Goal: Contribute content

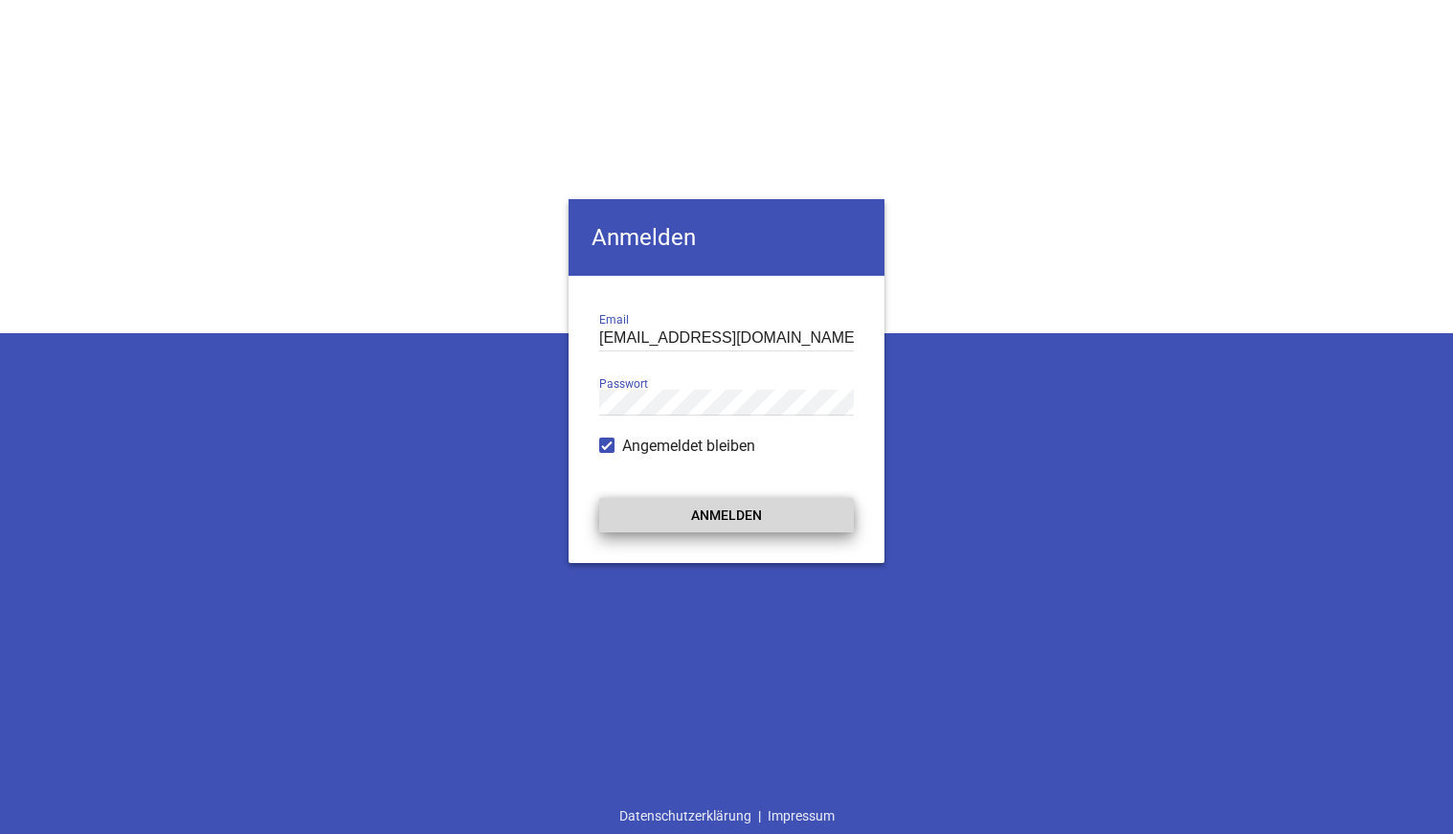
click at [709, 511] on button "Anmelden" at bounding box center [726, 515] width 255 height 34
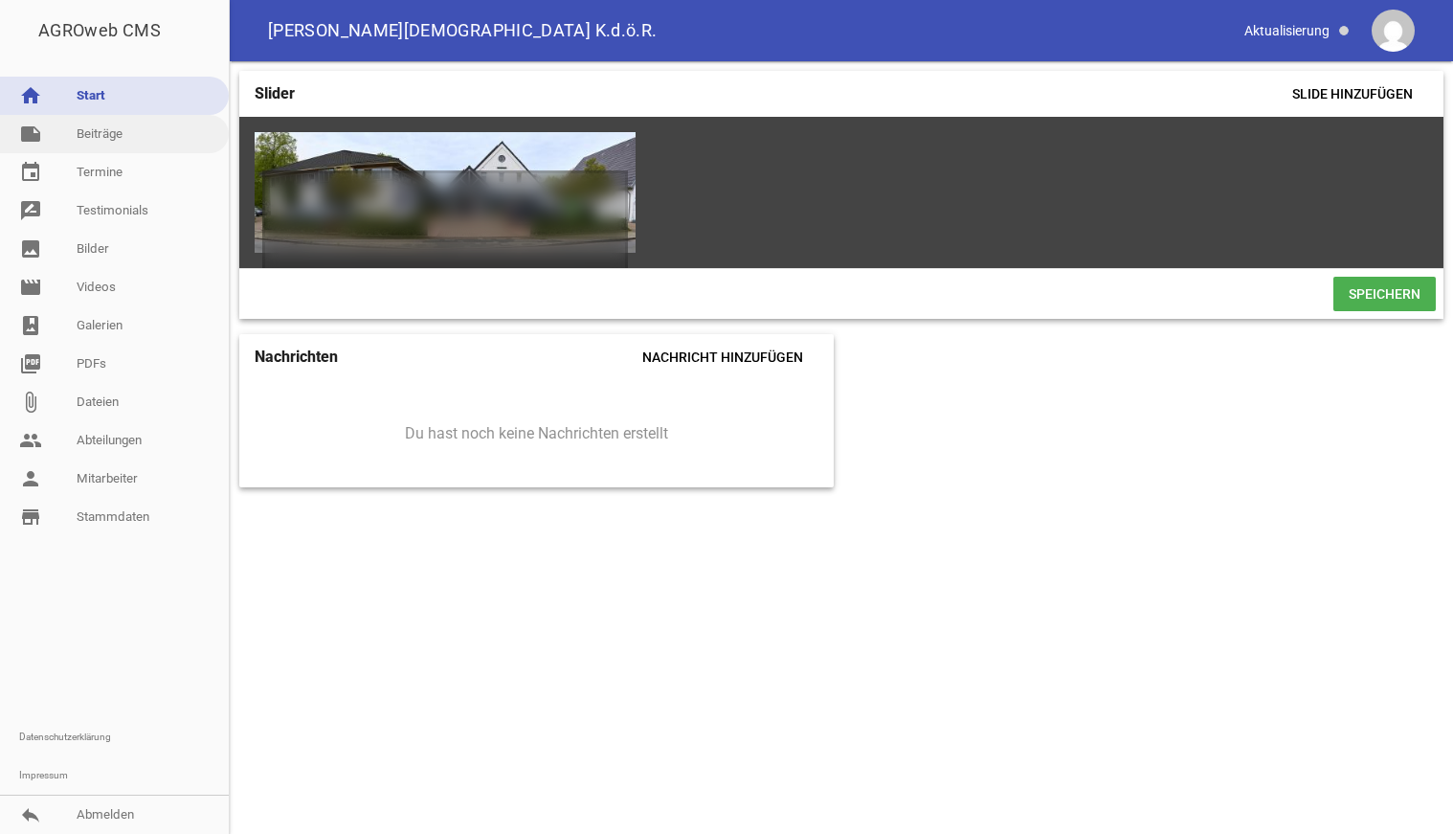
click at [109, 139] on link "note Beiträge" at bounding box center [114, 134] width 229 height 38
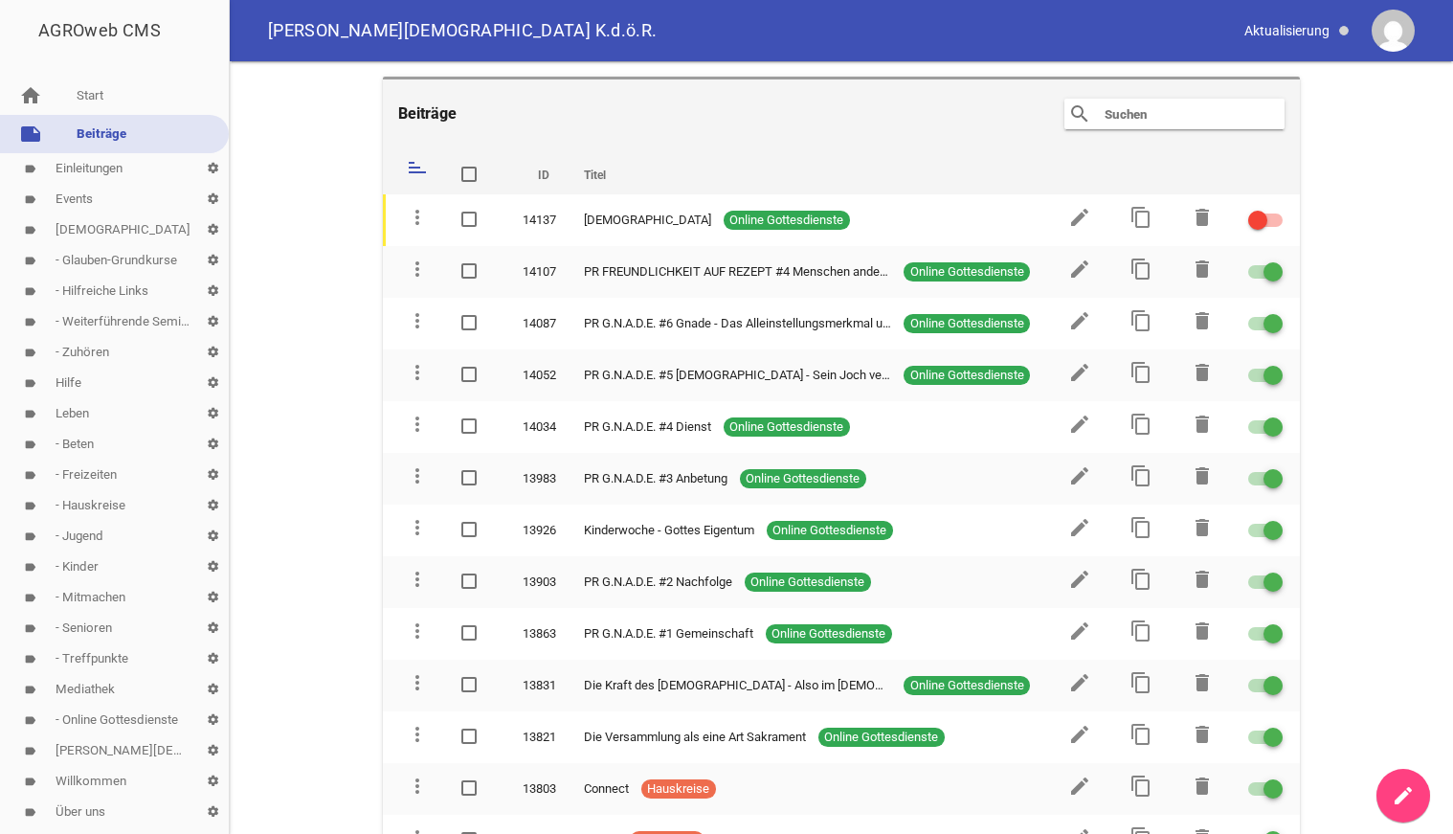
click at [81, 198] on link "label Events settings" at bounding box center [114, 199] width 229 height 31
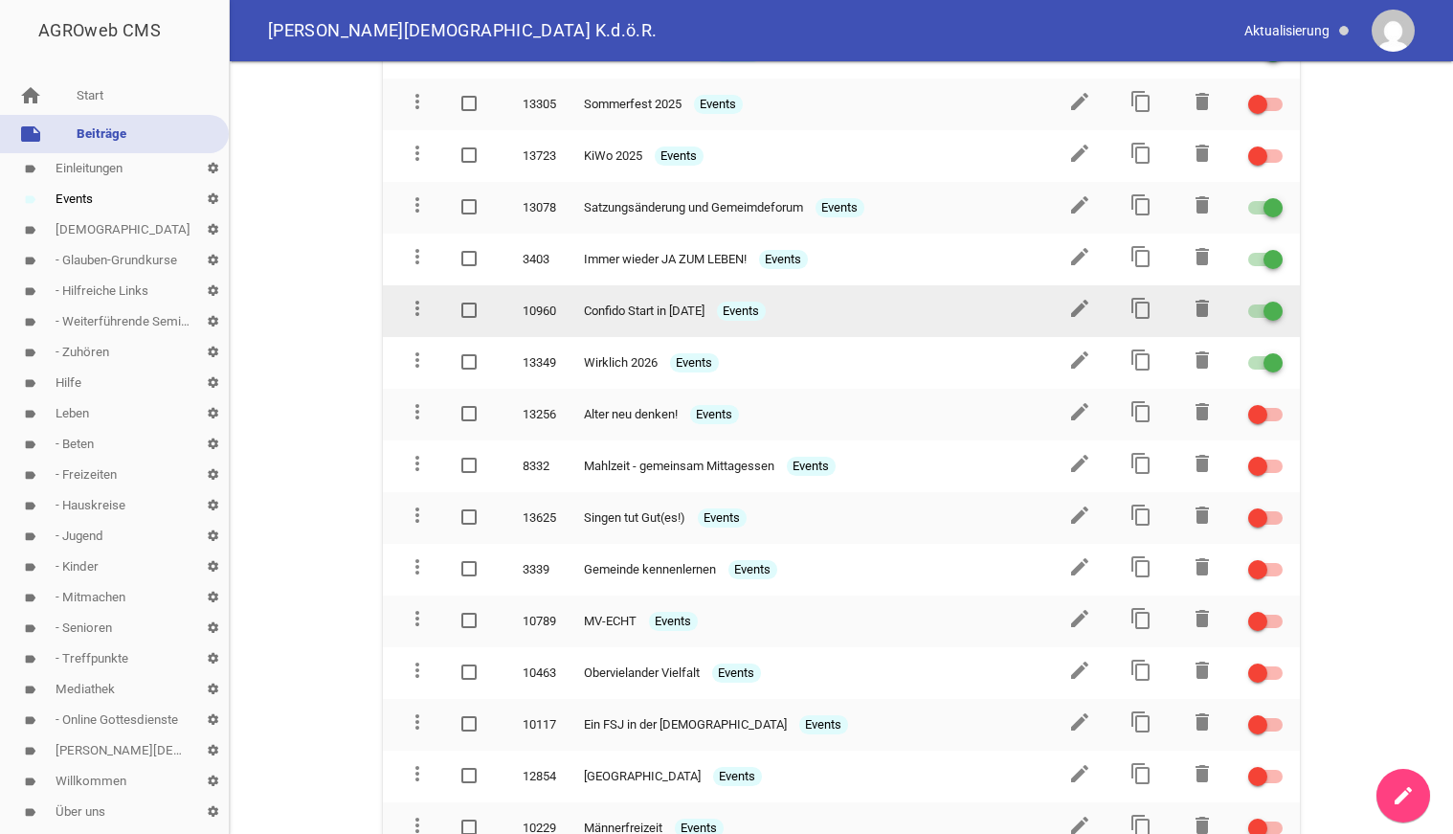
scroll to position [391, 0]
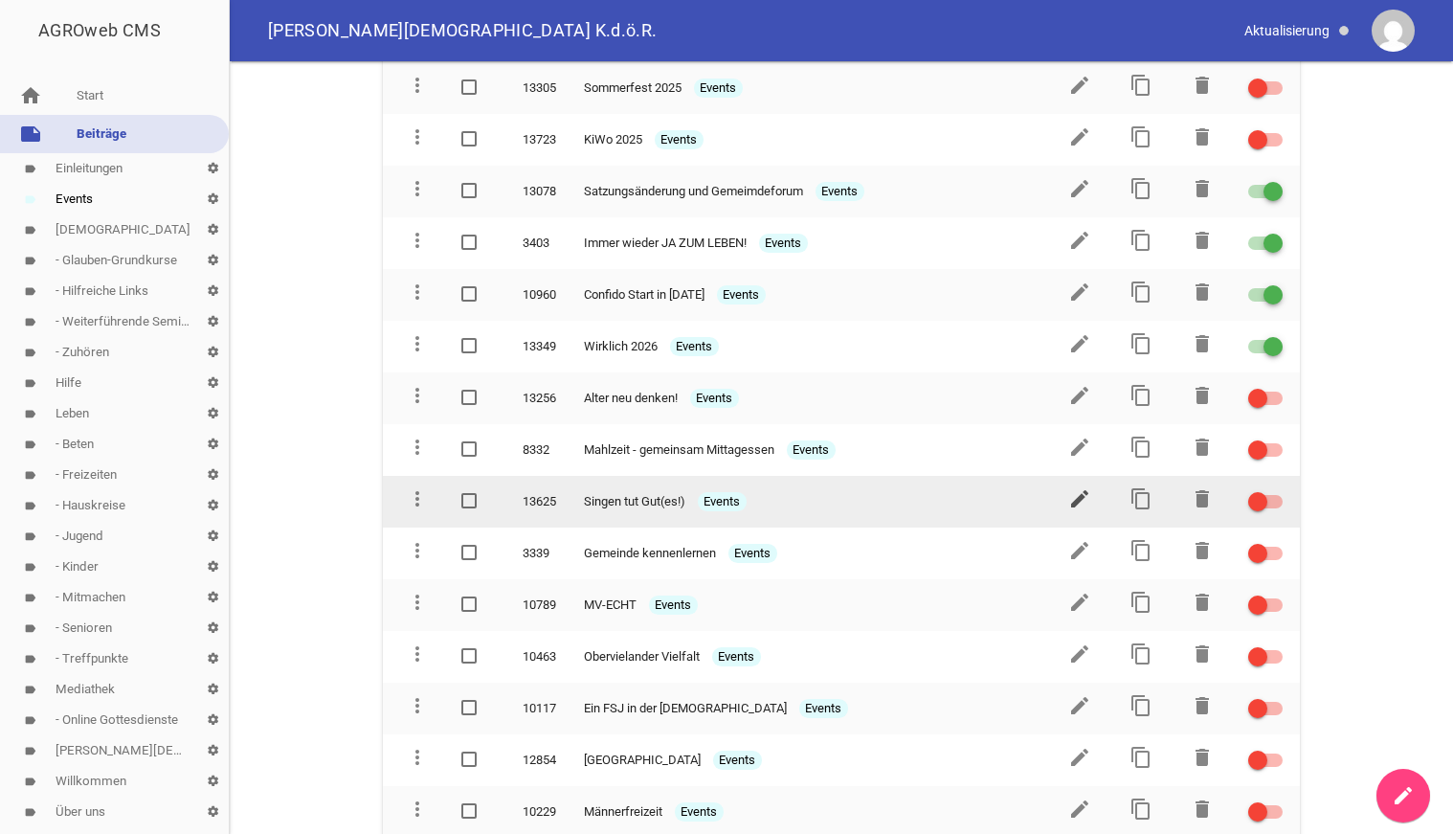
click at [1083, 495] on icon "edit" at bounding box center [1079, 498] width 23 height 23
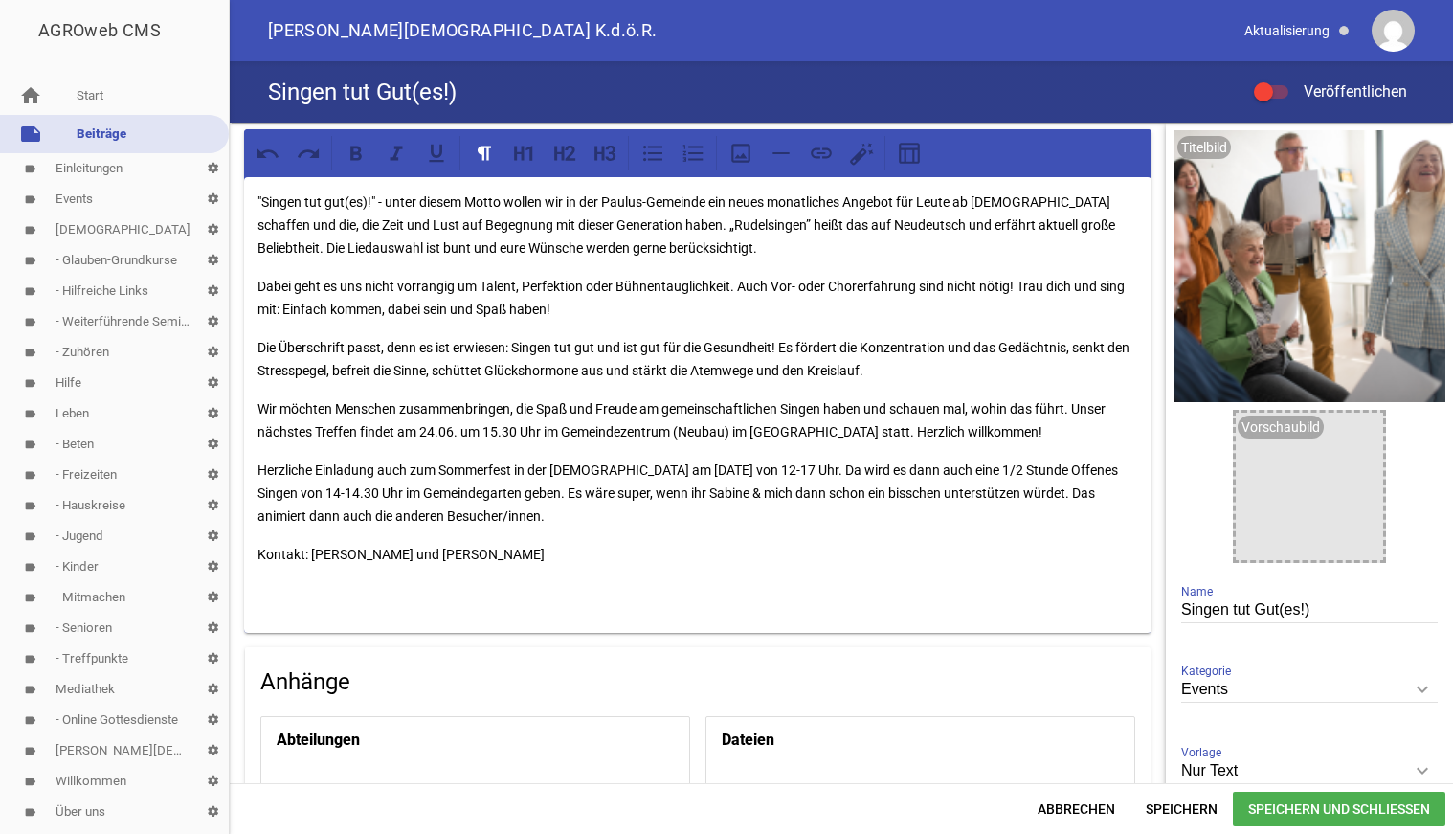
click at [1274, 92] on div at bounding box center [1271, 91] width 34 height 13
click at [1281, 80] on input "Veröffentlichen" at bounding box center [1281, 80] width 0 height 0
click at [446, 430] on p "Wir möchten Menschen zusammenbringen, die Spaß und Freude am gemeinschaftlichen…" at bounding box center [698, 420] width 881 height 46
click at [359, 156] on icon at bounding box center [356, 153] width 25 height 25
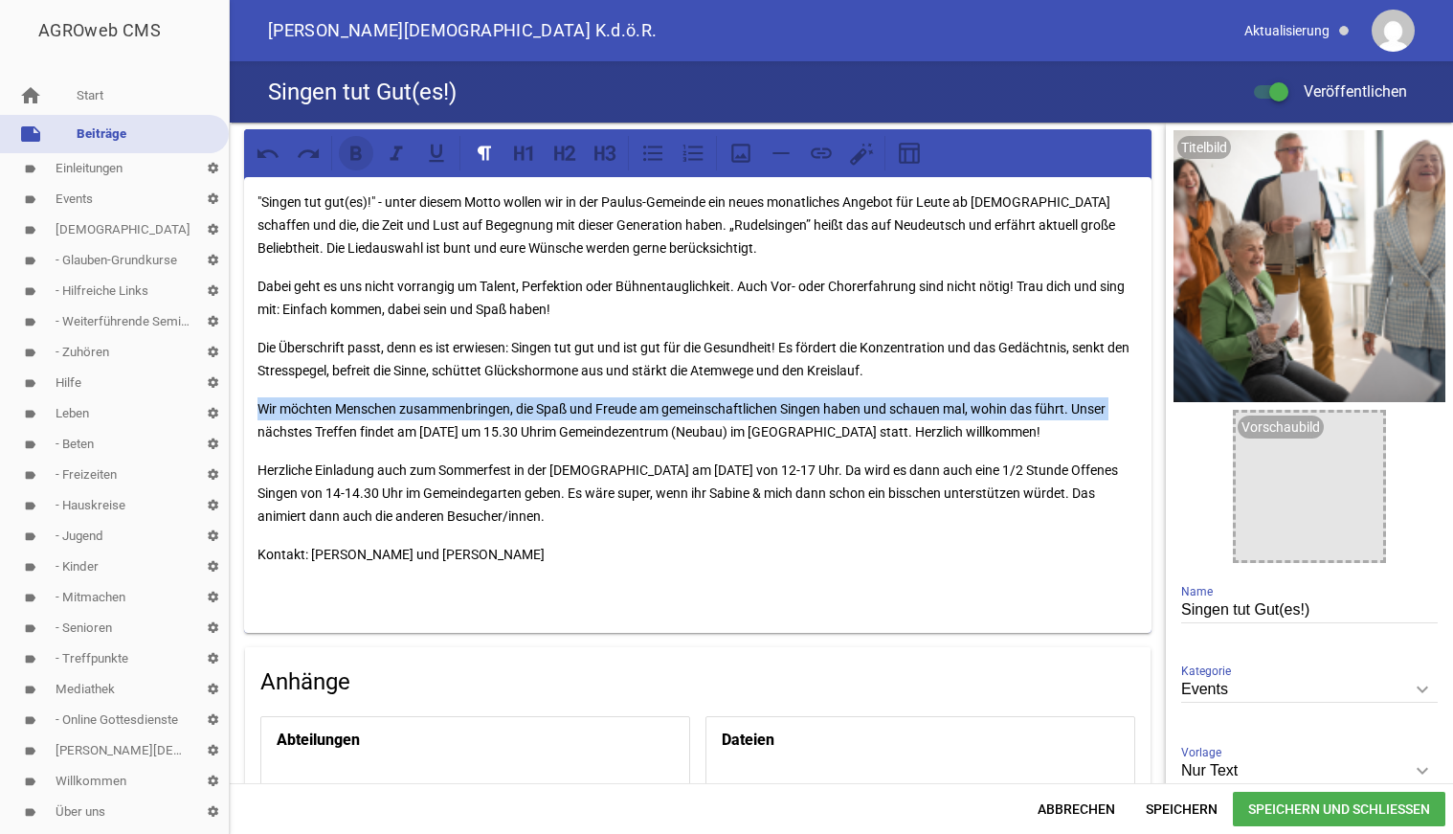
click at [360, 156] on icon at bounding box center [356, 153] width 25 height 25
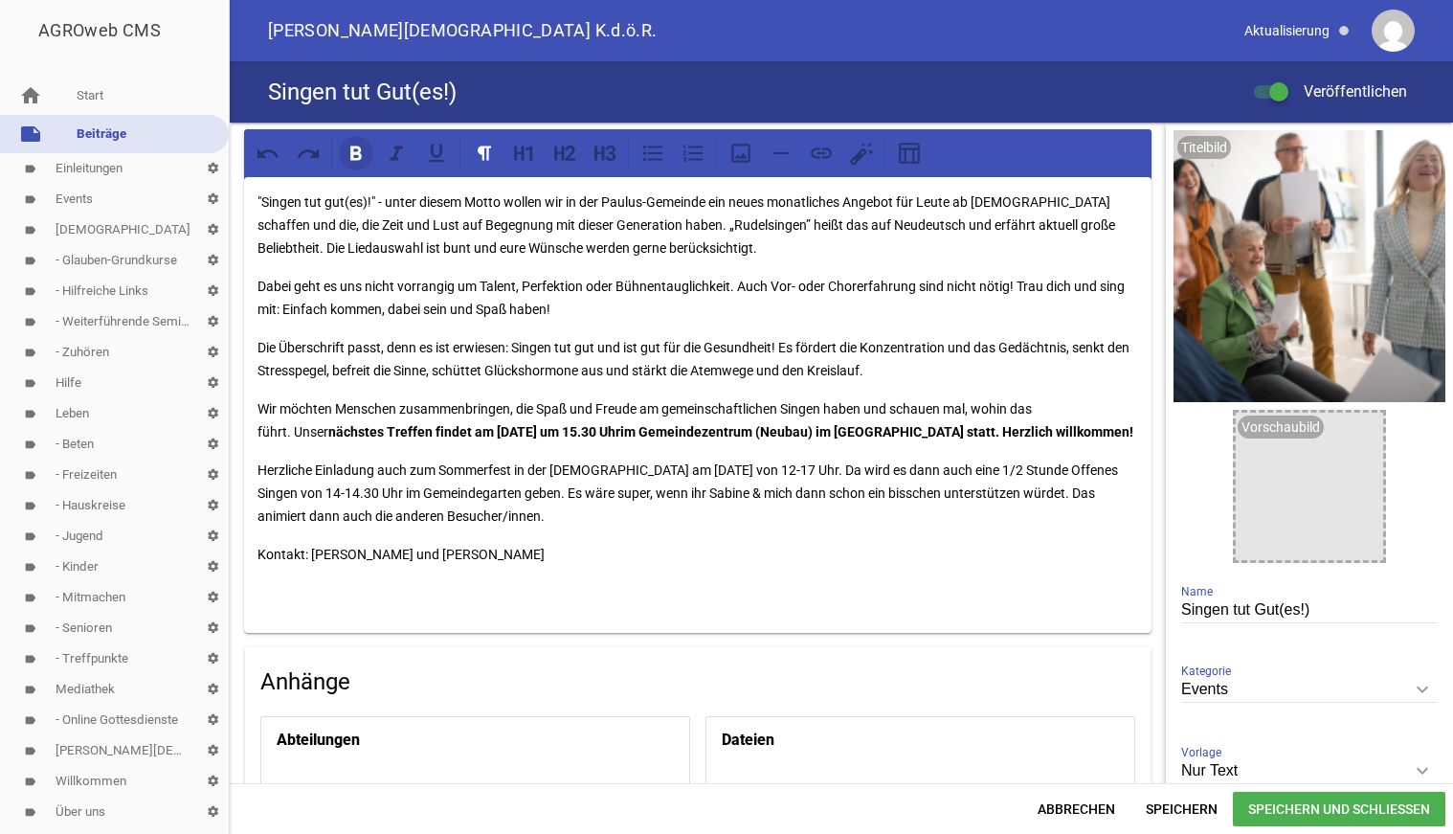
click at [360, 156] on icon at bounding box center [355, 153] width 11 height 14
click at [537, 411] on p "Wir möchten Menschen zusammenbringen, die Spaß und Freude am gemeinschaftlichen…" at bounding box center [698, 420] width 881 height 46
click at [1308, 816] on span "Speichern und Schließen" at bounding box center [1339, 809] width 213 height 34
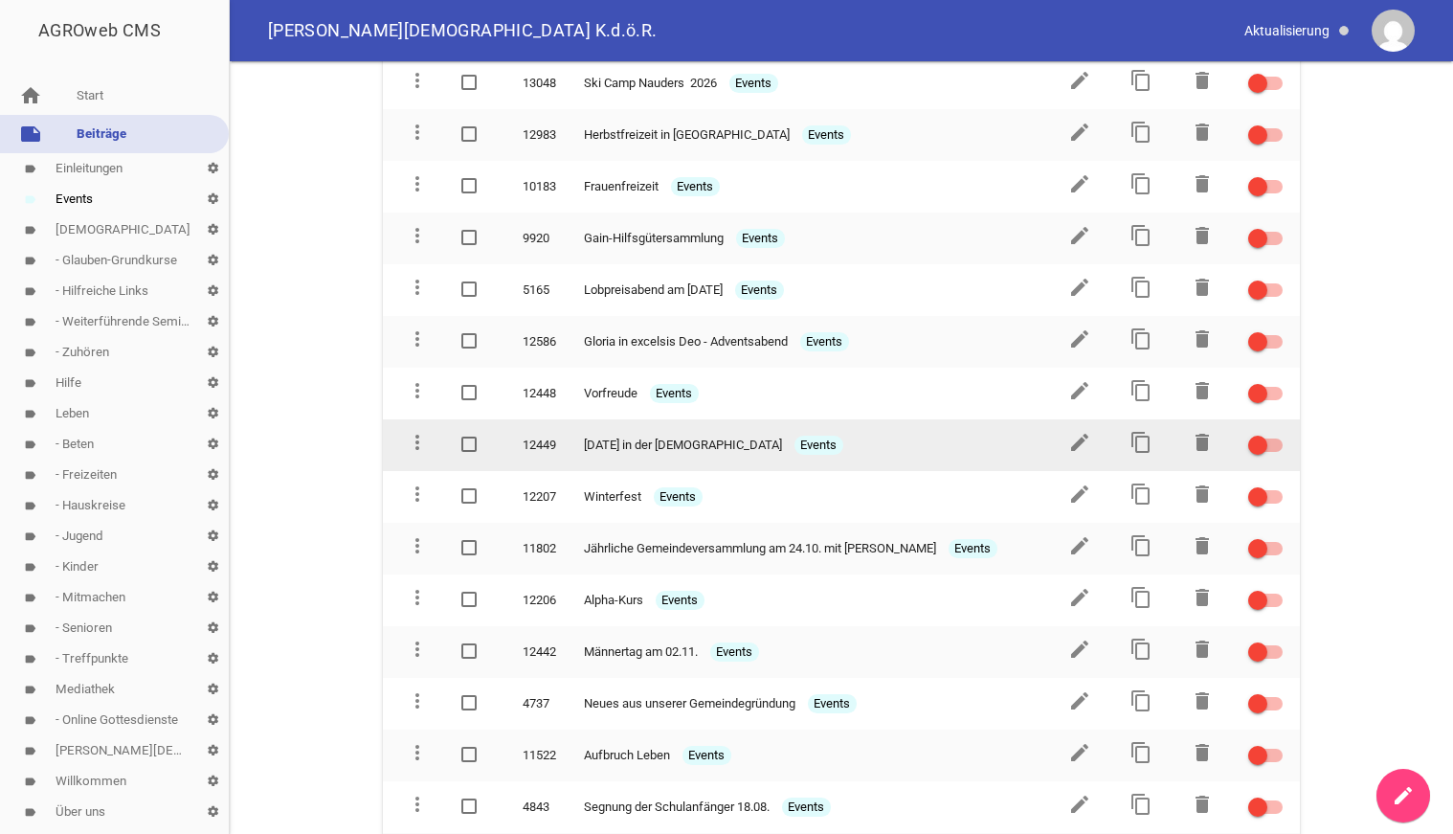
scroll to position [1172, 0]
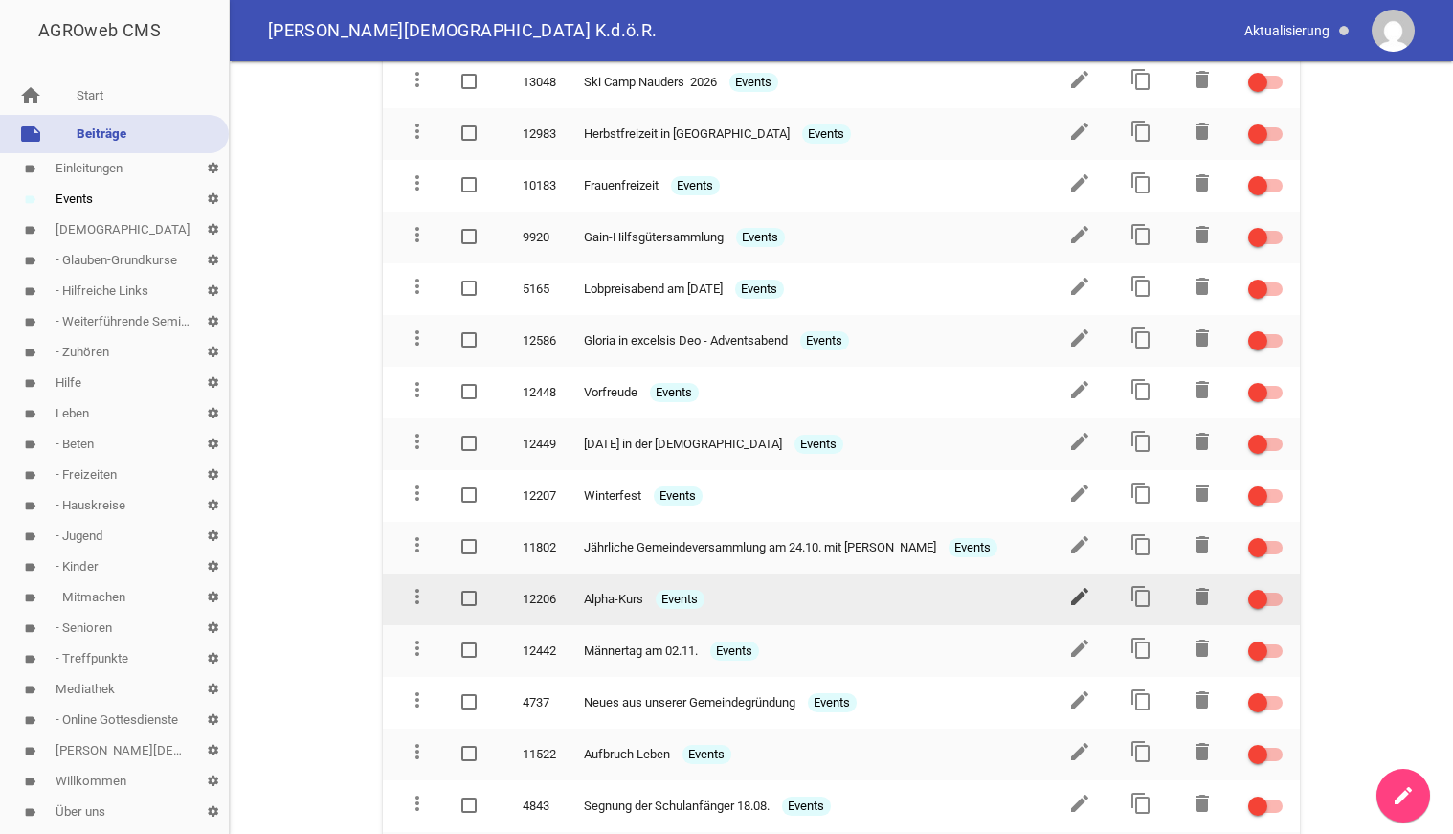
click at [1079, 585] on icon "edit" at bounding box center [1079, 596] width 23 height 23
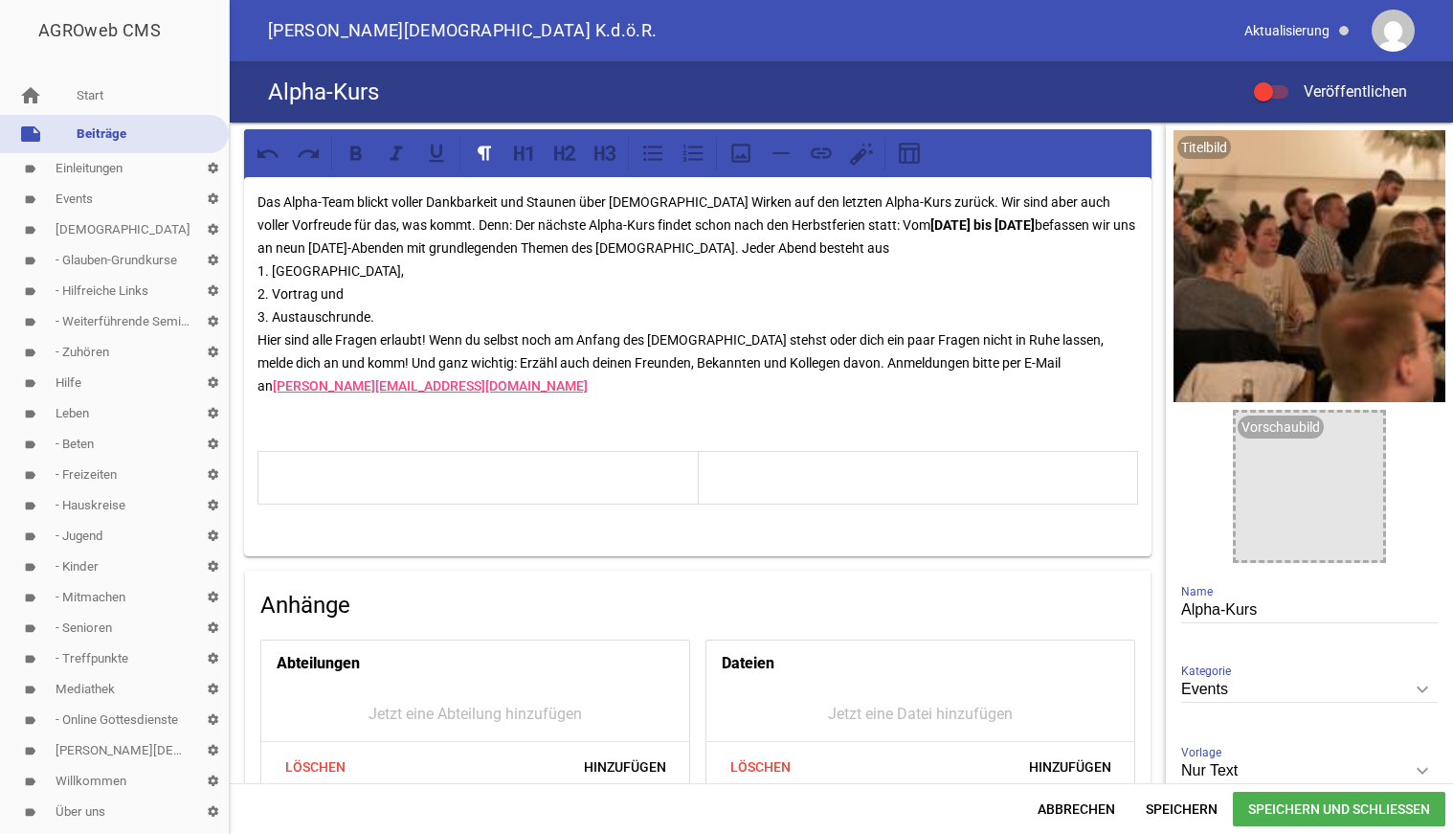
click at [500, 215] on p "Das Alpha-Team blickt voller Dankbarkeit und Staunen über [DEMOGRAPHIC_DATA] Wi…" at bounding box center [698, 293] width 881 height 207
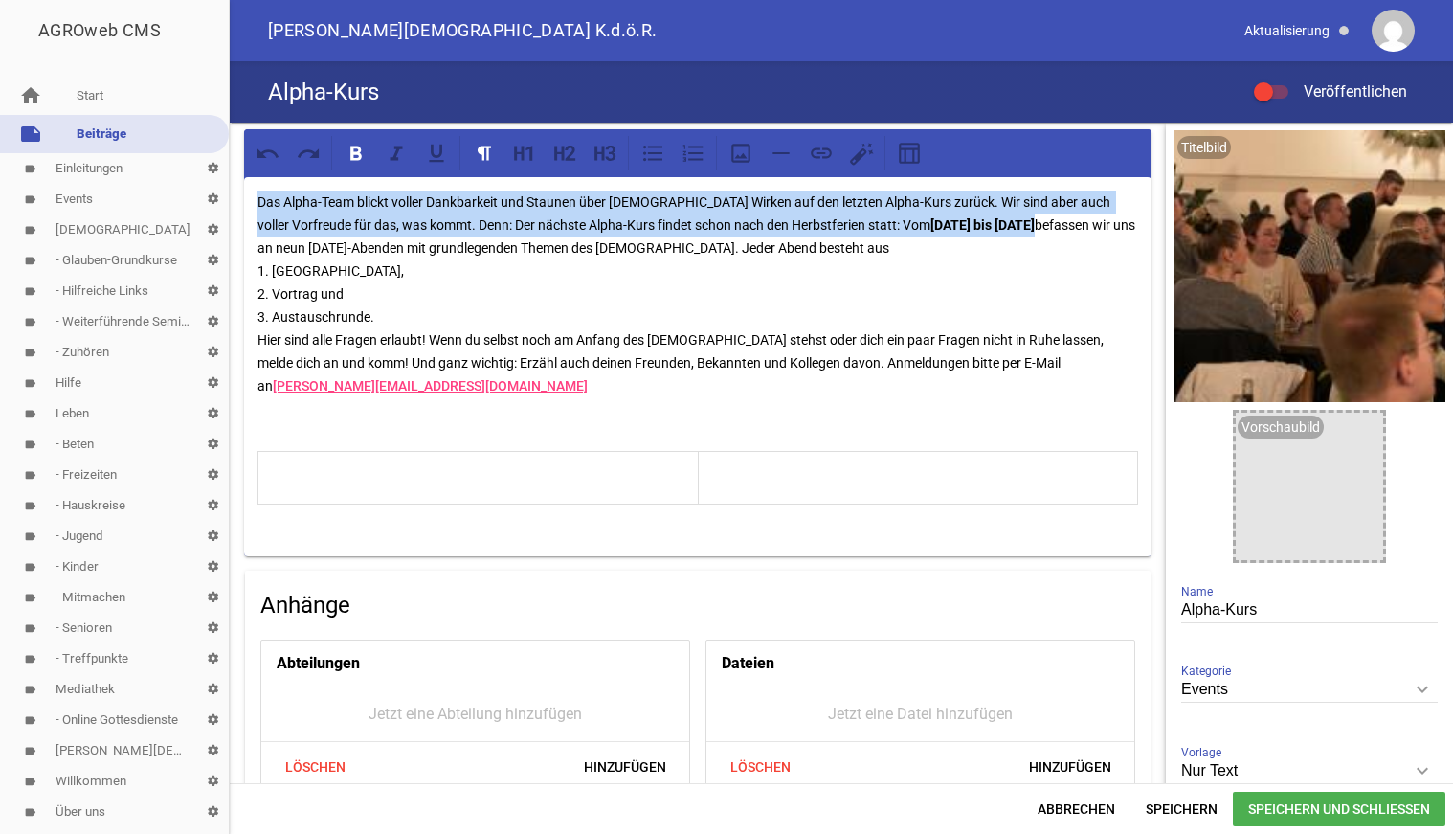
drag, startPoint x: 921, startPoint y: 224, endPoint x: 234, endPoint y: 194, distance: 688.0
click at [240, 197] on div "Das Alpha-Team blickt voller Dankbarkeit und Staunen über [DEMOGRAPHIC_DATA] Wi…" at bounding box center [698, 638] width 936 height 1030
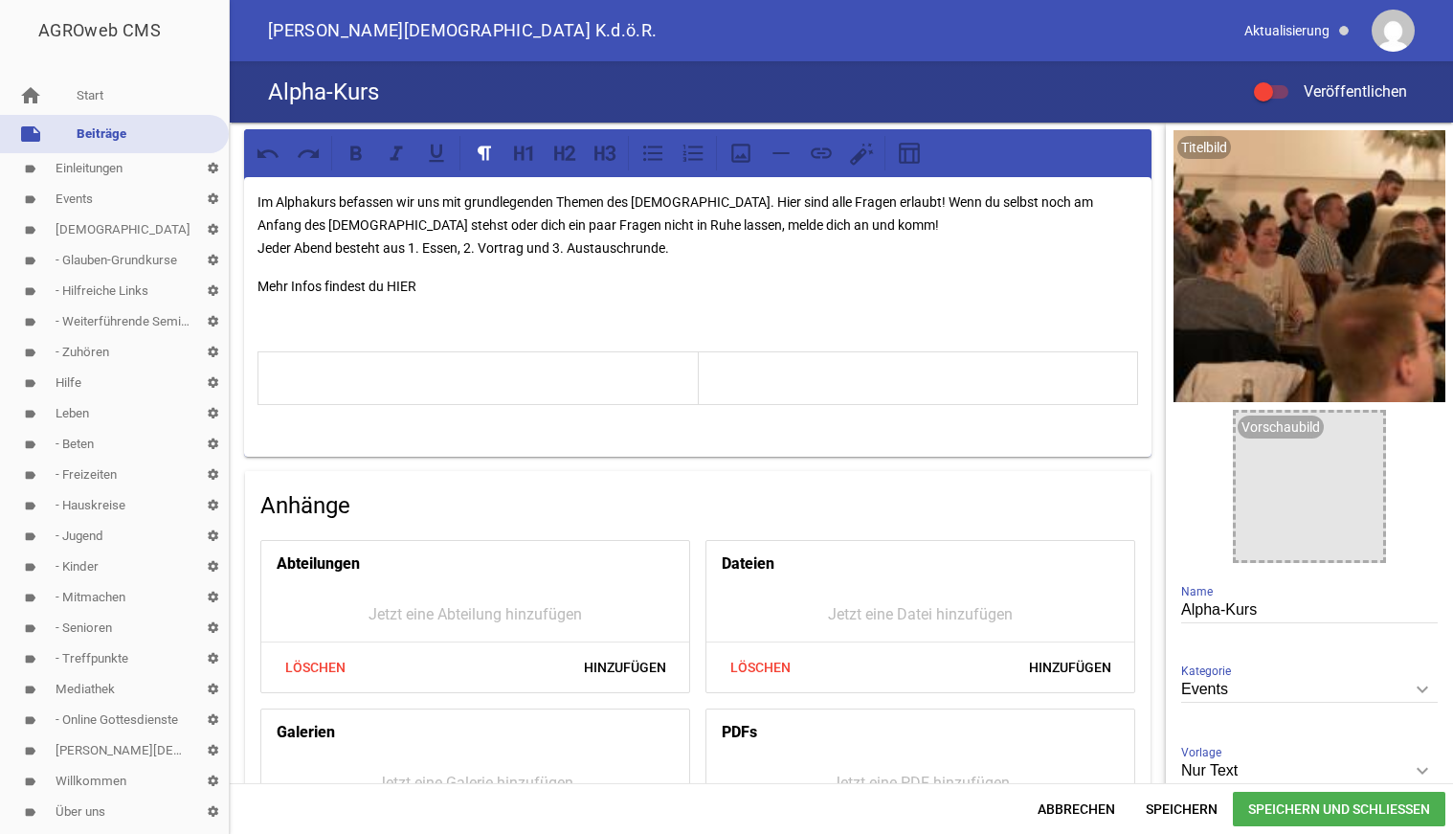
click at [399, 285] on p "Mehr Infos findest du HIER" at bounding box center [698, 286] width 881 height 23
click at [821, 151] on icon at bounding box center [821, 153] width 25 height 25
click at [1284, 815] on span "Speichern und Schließen" at bounding box center [1339, 809] width 213 height 34
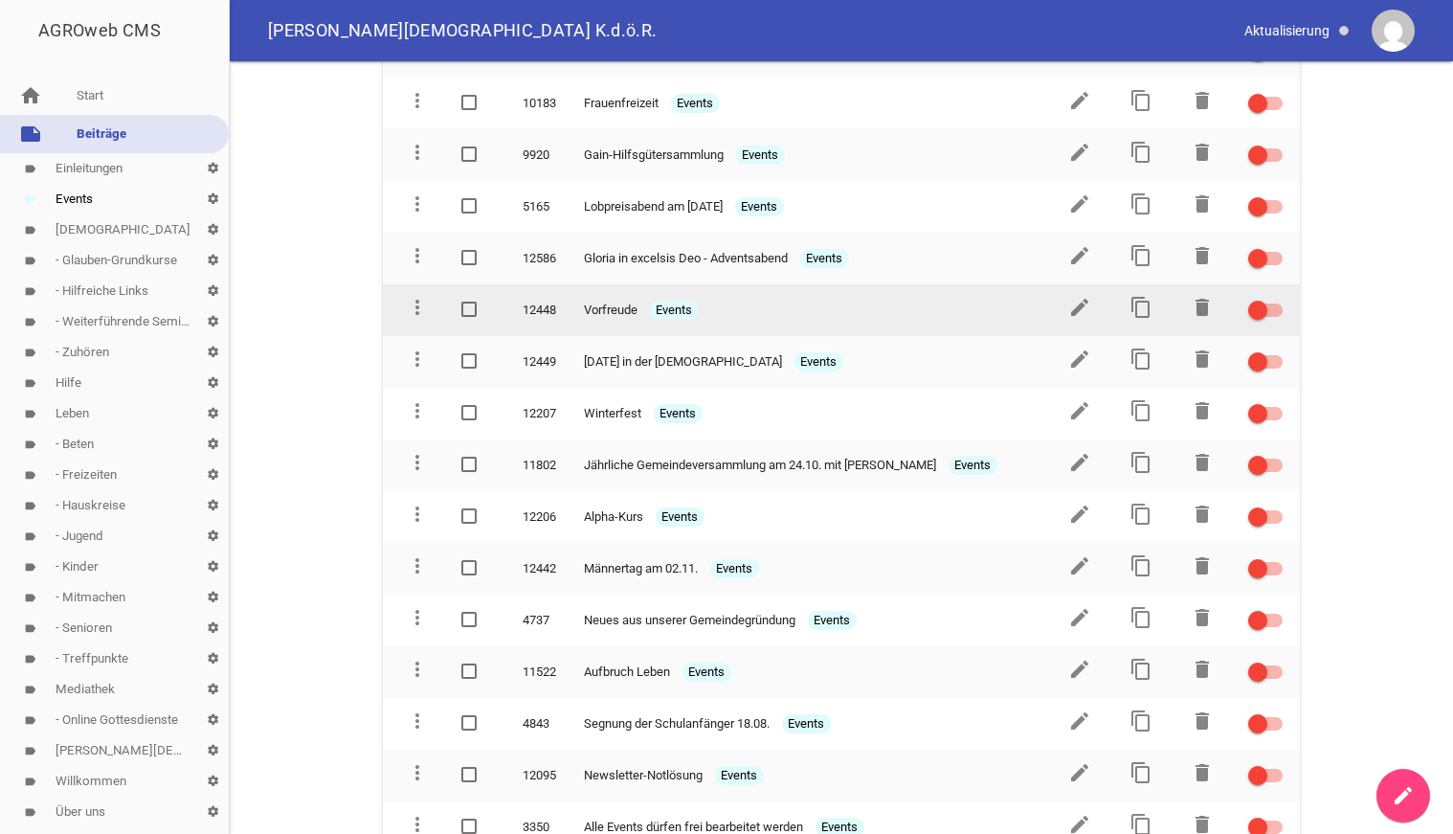
scroll to position [1256, 0]
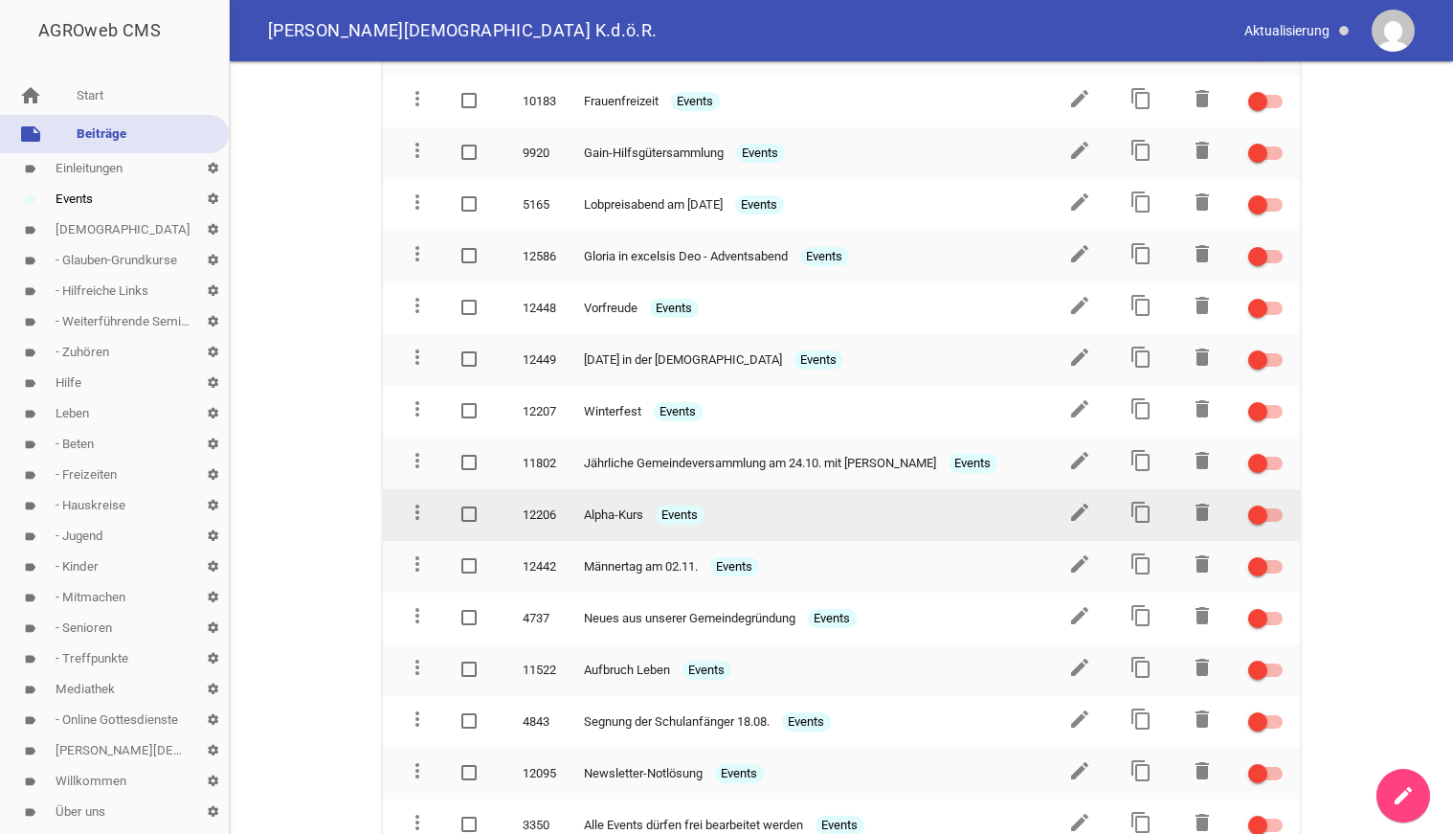
click at [1272, 508] on div at bounding box center [1265, 514] width 34 height 13
click at [1277, 504] on input "checkbox" at bounding box center [1277, 504] width 0 height 0
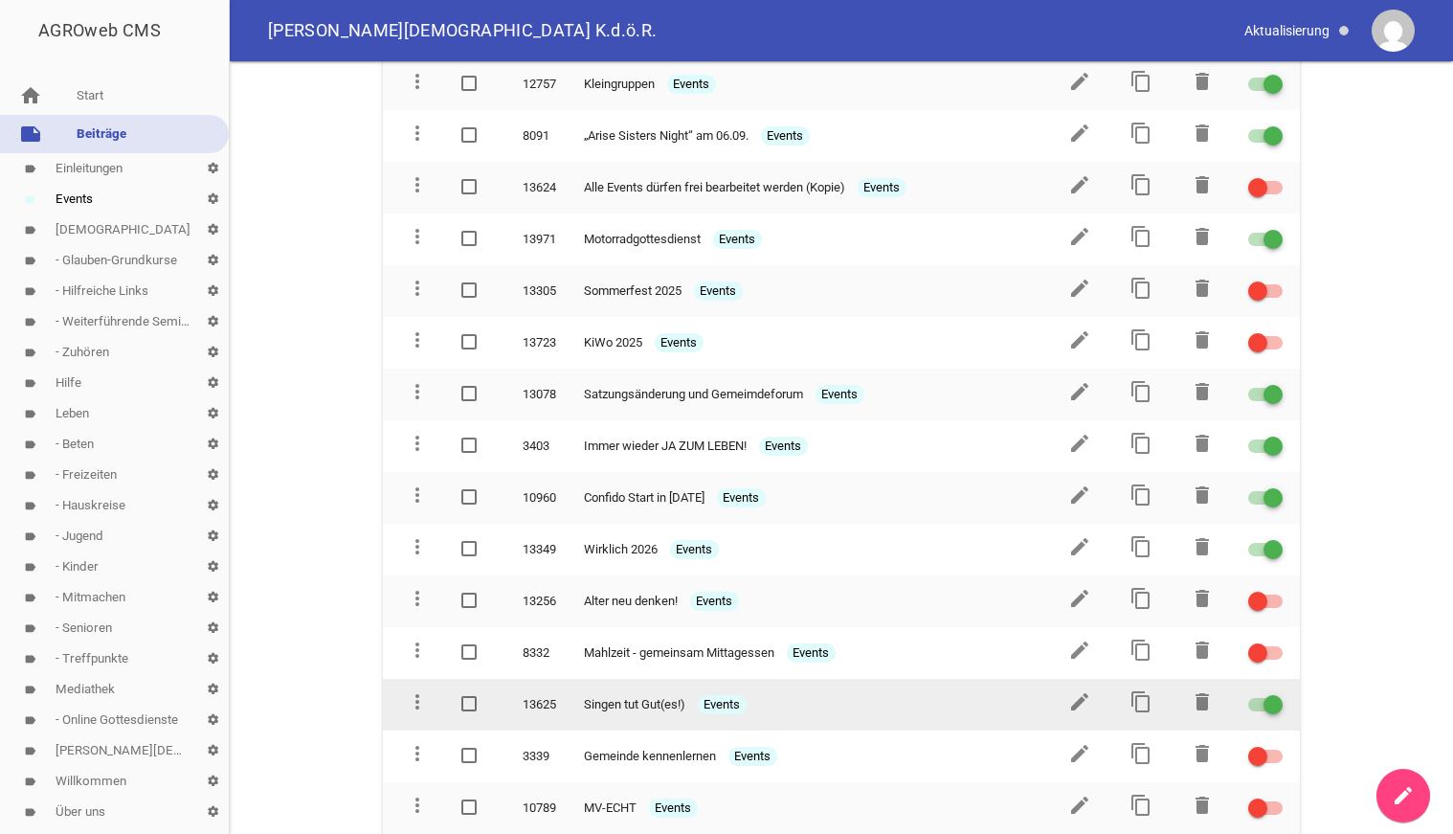
scroll to position [195, 0]
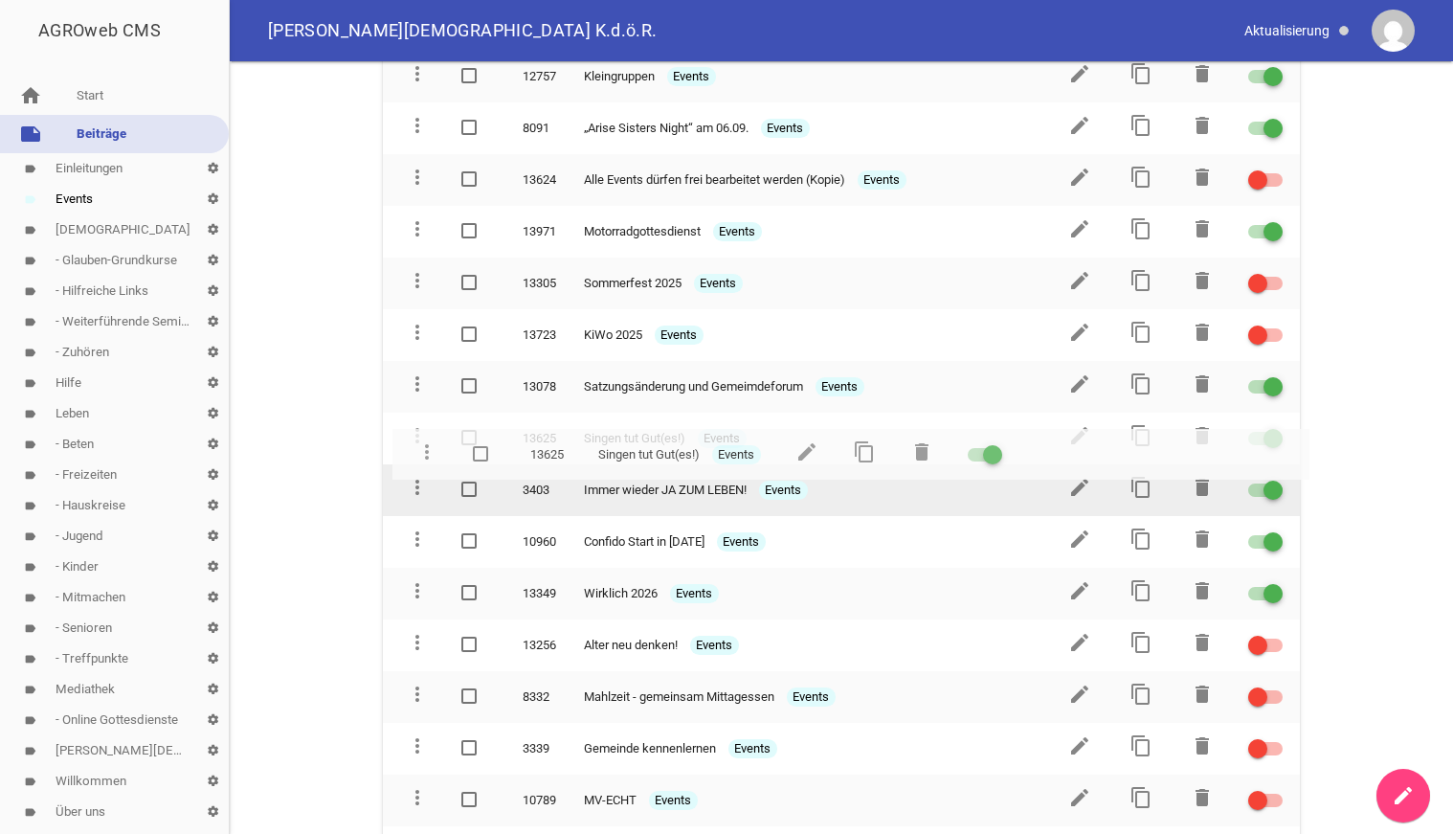
drag, startPoint x: 419, startPoint y: 693, endPoint x: 429, endPoint y: 457, distance: 236.6
click at [429, 457] on td "more_vert" at bounding box center [413, 439] width 61 height 52
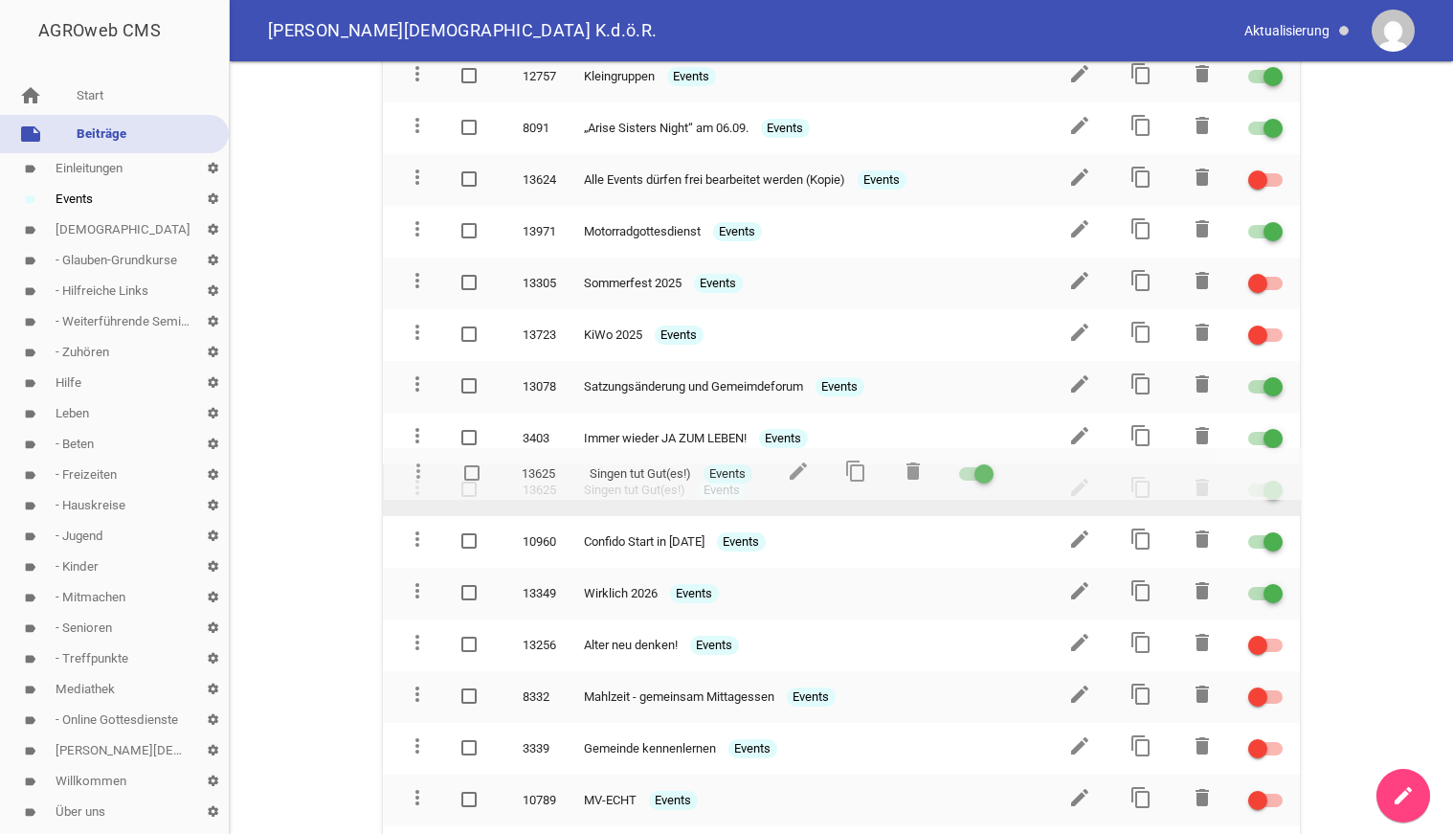
drag, startPoint x: 415, startPoint y: 432, endPoint x: 416, endPoint y: 469, distance: 37.3
click at [416, 469] on td "more_vert" at bounding box center [413, 490] width 61 height 52
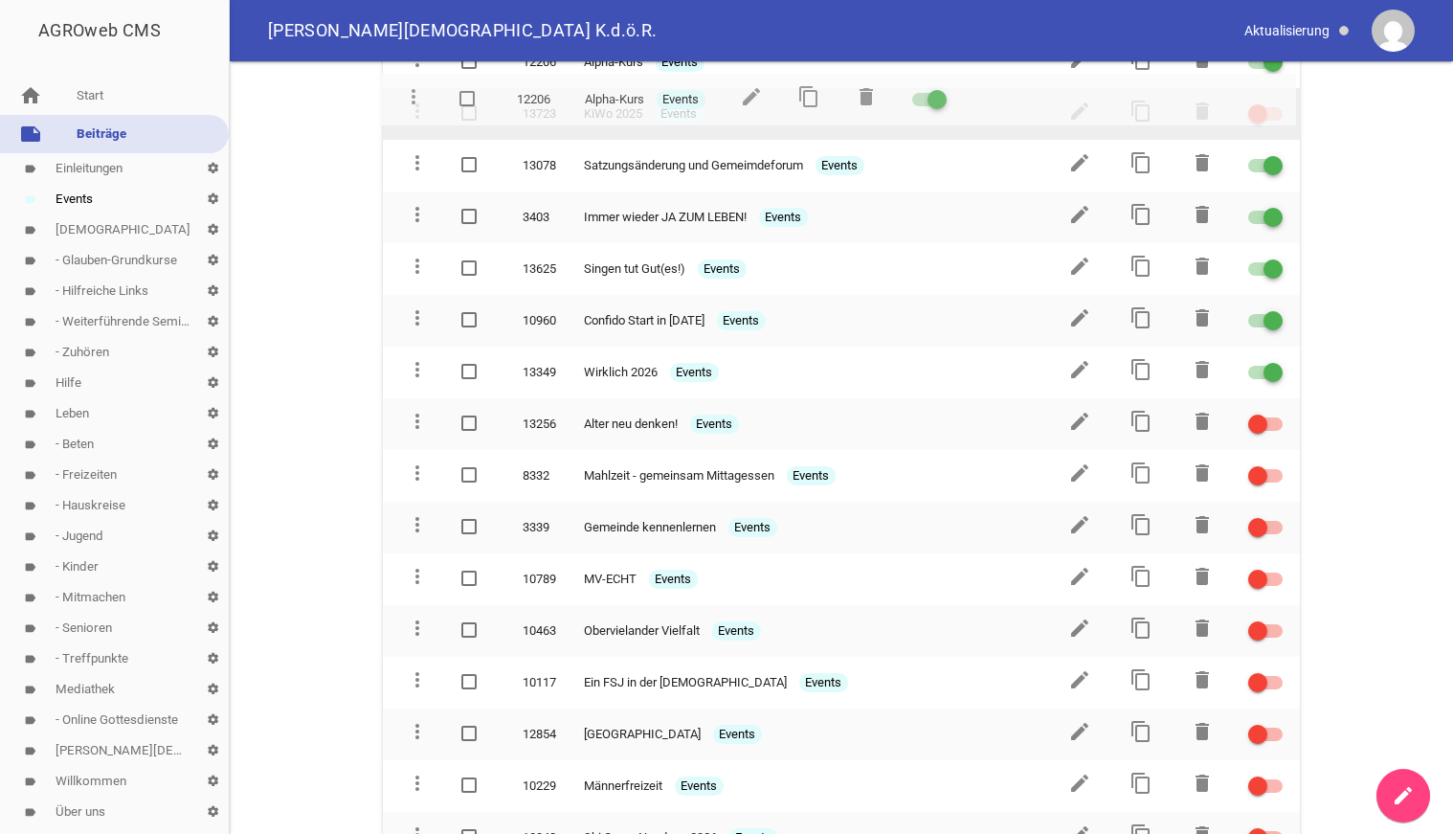
scroll to position [449, 0]
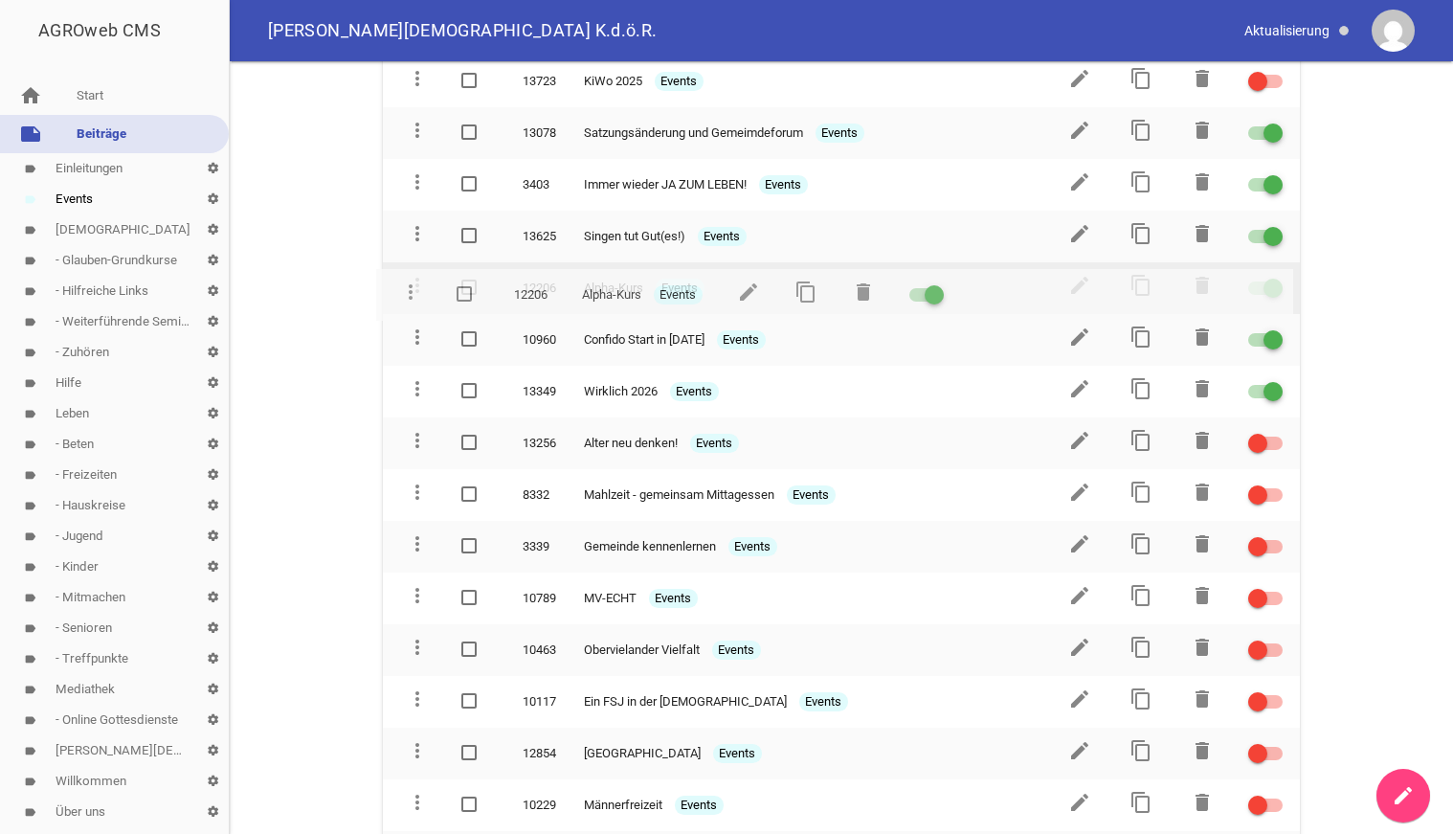
drag, startPoint x: 424, startPoint y: 743, endPoint x: 408, endPoint y: 297, distance: 446.4
click at [408, 297] on td "more_vert" at bounding box center [413, 288] width 61 height 52
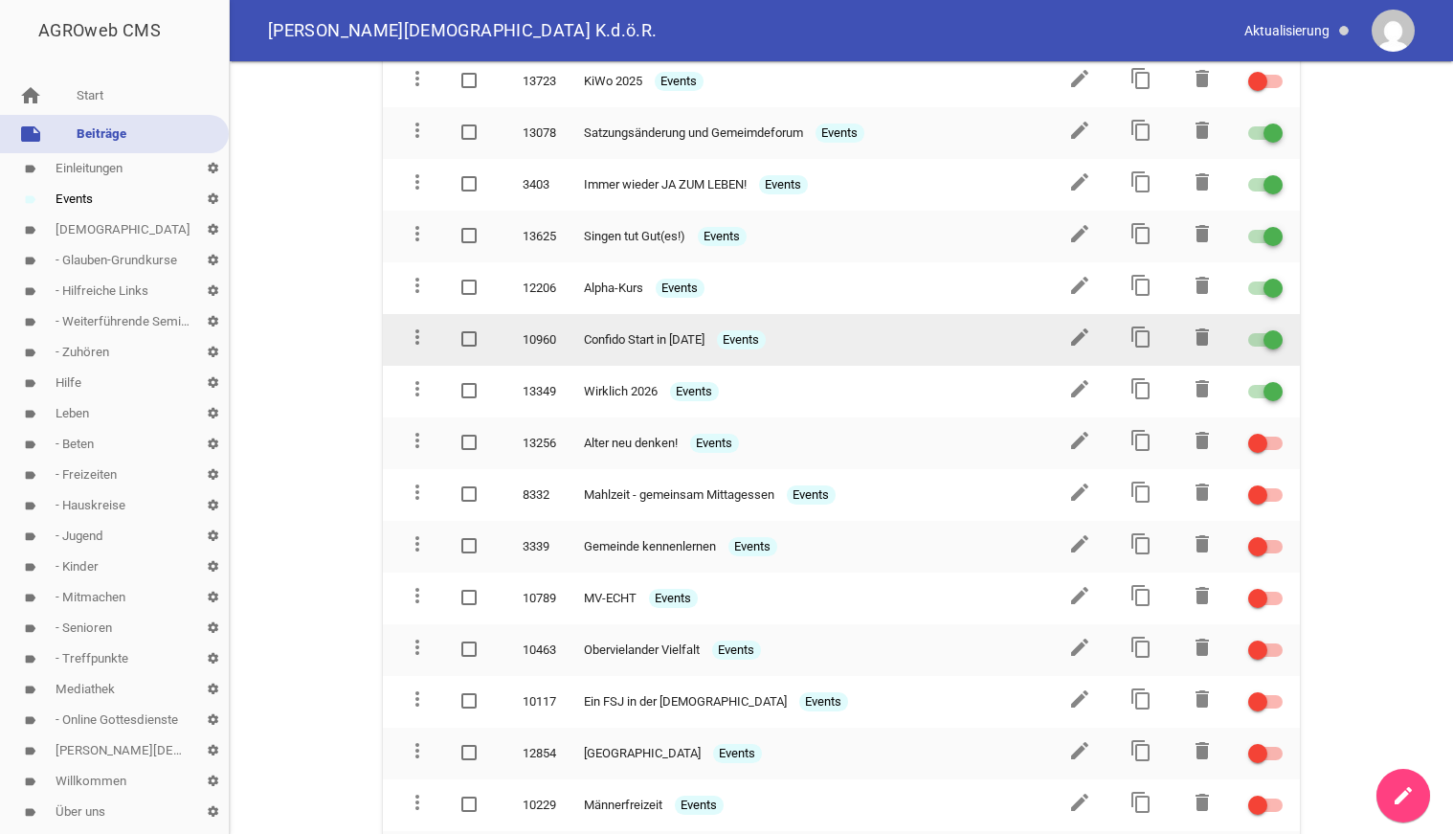
click at [1259, 337] on div at bounding box center [1265, 339] width 34 height 13
click at [1277, 328] on input "checkbox" at bounding box center [1277, 328] width 0 height 0
